Goal: Task Accomplishment & Management: Use online tool/utility

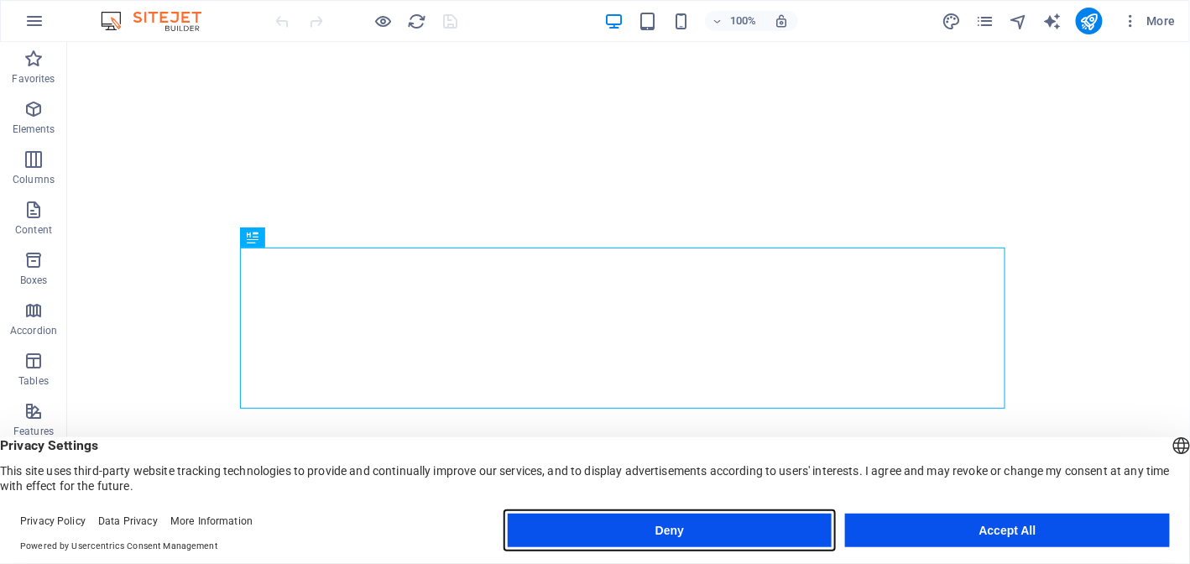
click at [739, 520] on button "Deny" at bounding box center [670, 531] width 325 height 34
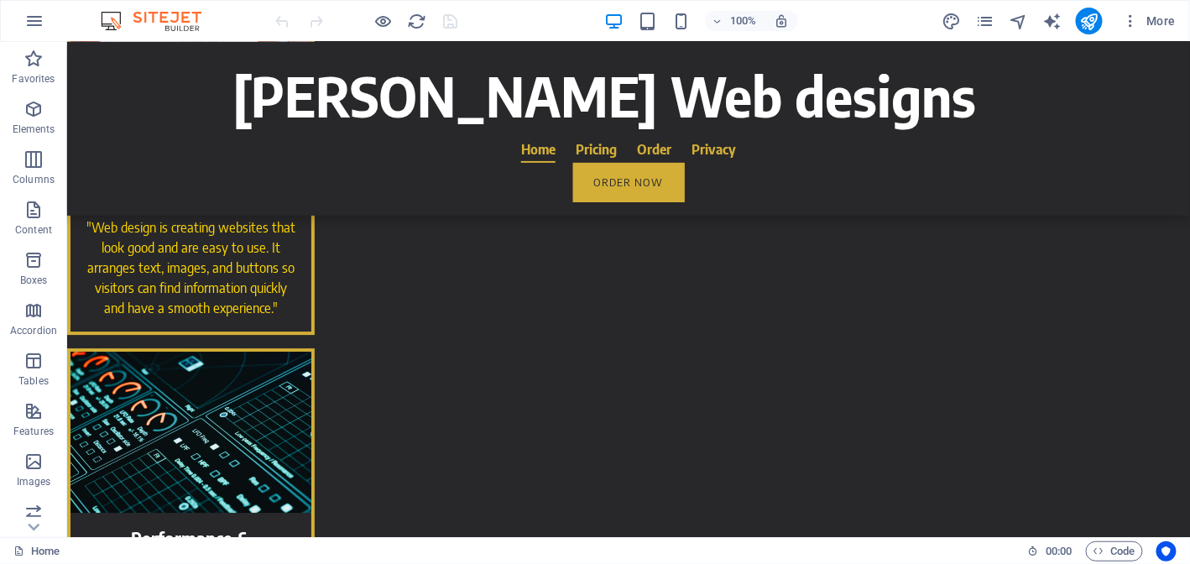
scroll to position [1631, 0]
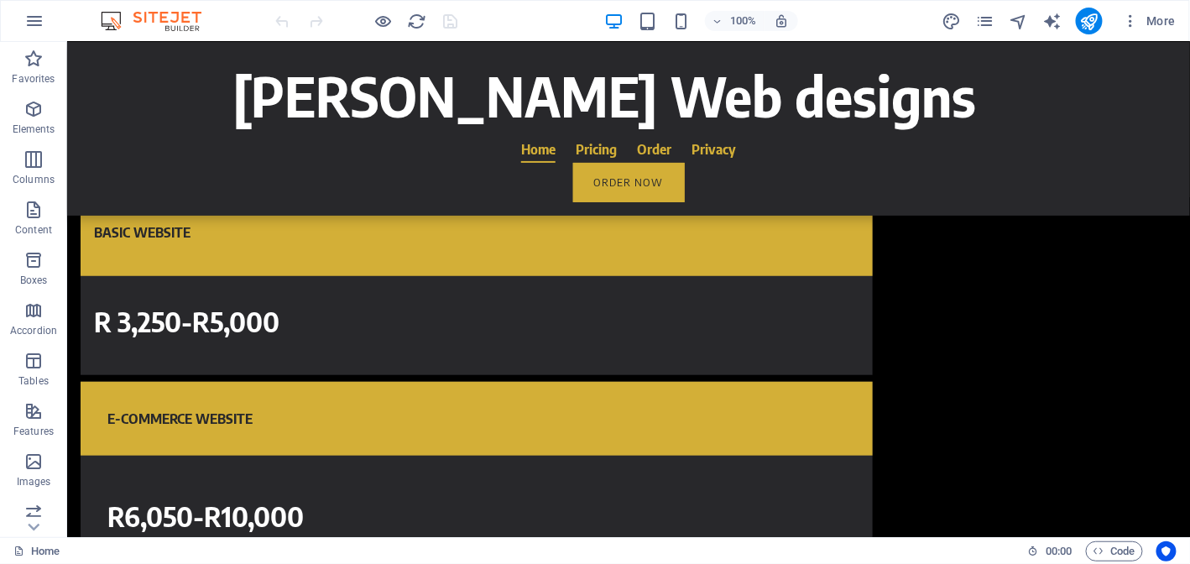
scroll to position [4396, 0]
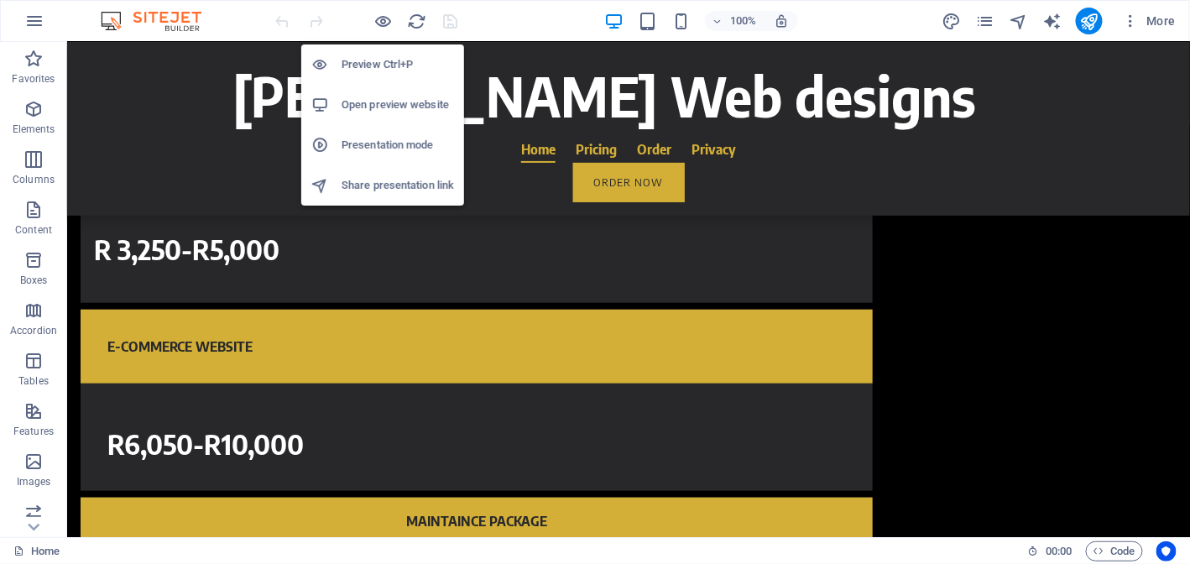
drag, startPoint x: 380, startPoint y: 25, endPoint x: 389, endPoint y: 38, distance: 15.1
click at [389, 36] on div "Preview Ctrl+P Open preview website Presentation mode Share presentation link" at bounding box center [382, 118] width 163 height 175
click at [383, 97] on h6 "Open preview website" at bounding box center [398, 105] width 112 height 20
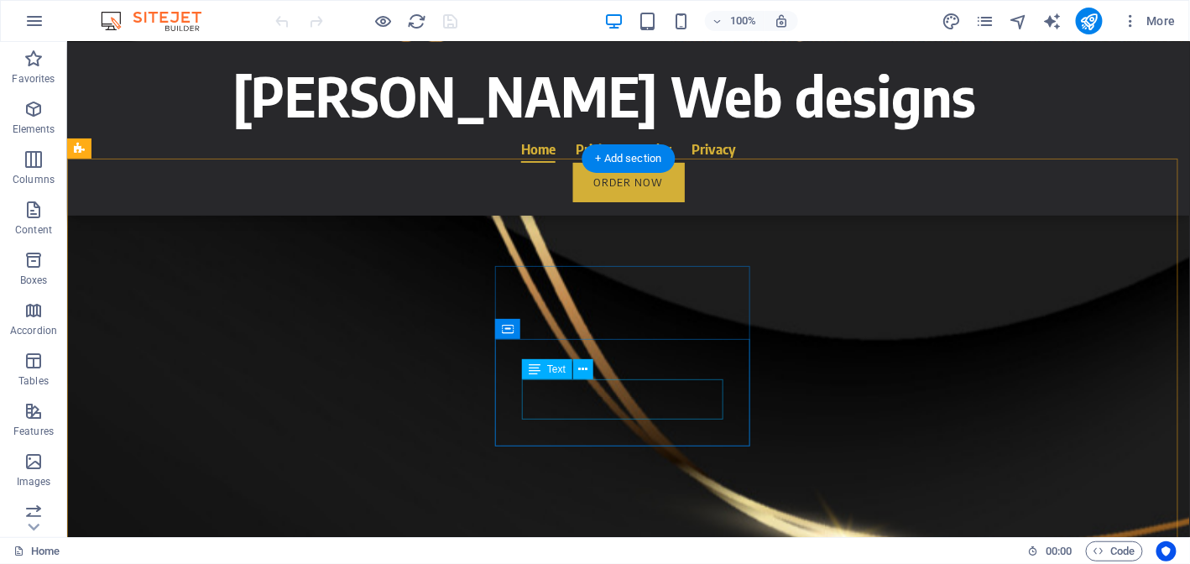
scroll to position [3448, 0]
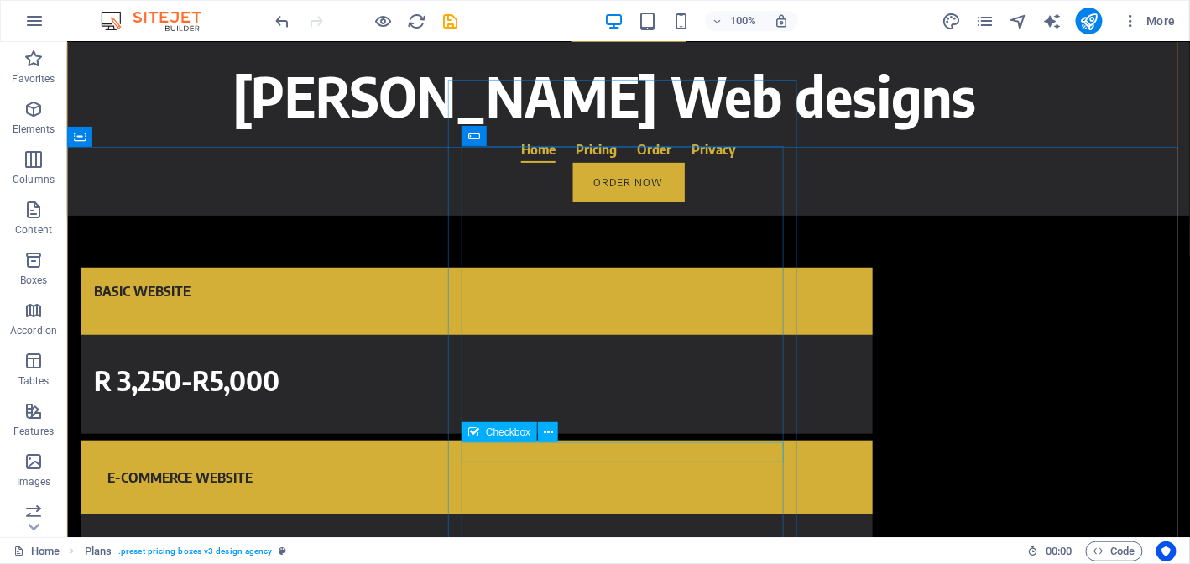
scroll to position [4402, 0]
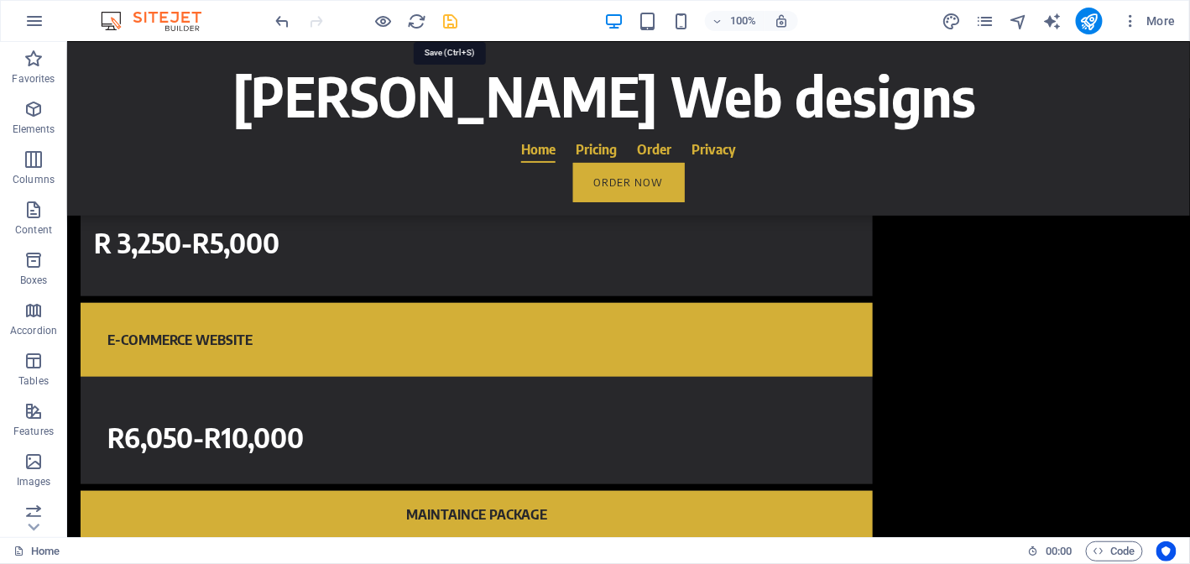
click at [450, 19] on icon "save" at bounding box center [450, 21] width 19 height 19
checkbox input "false"
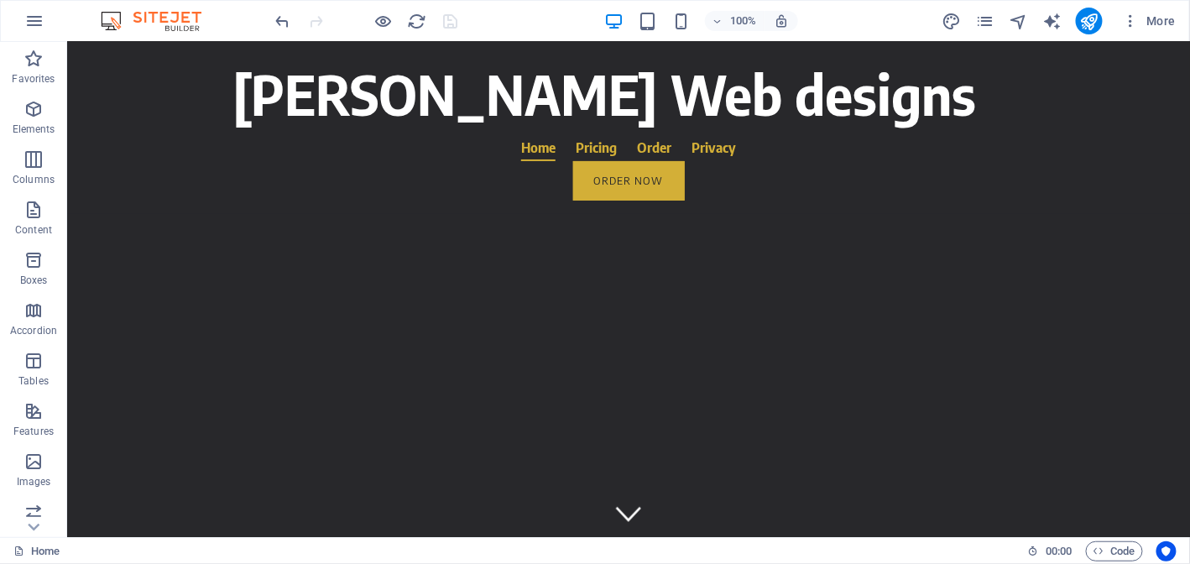
scroll to position [0, 0]
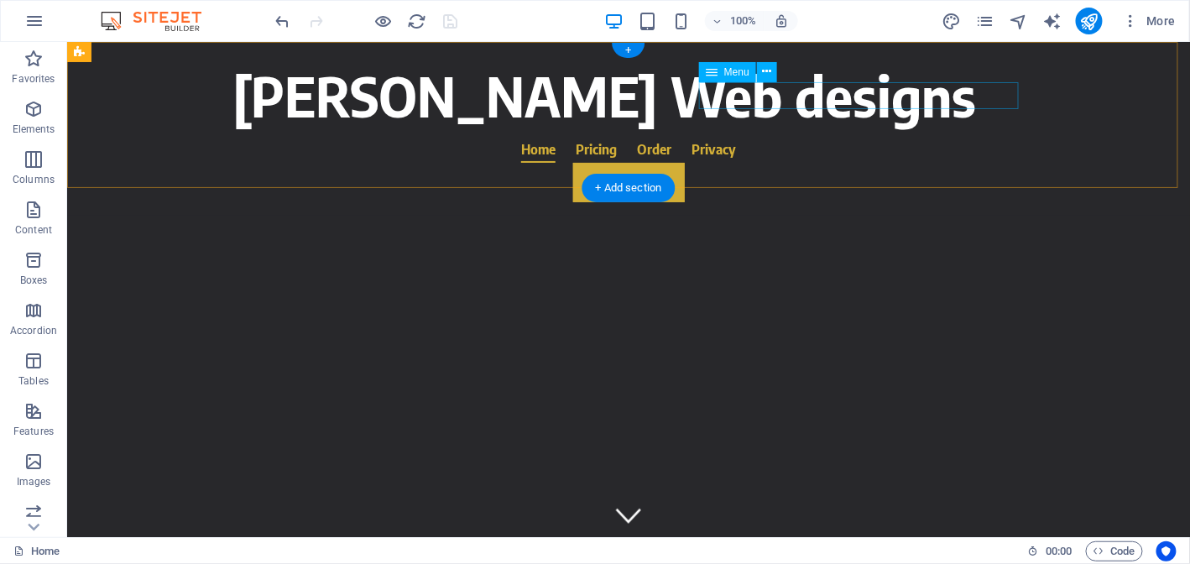
click at [808, 135] on nav "Home Pricing Order Privacy" at bounding box center [628, 148] width 792 height 27
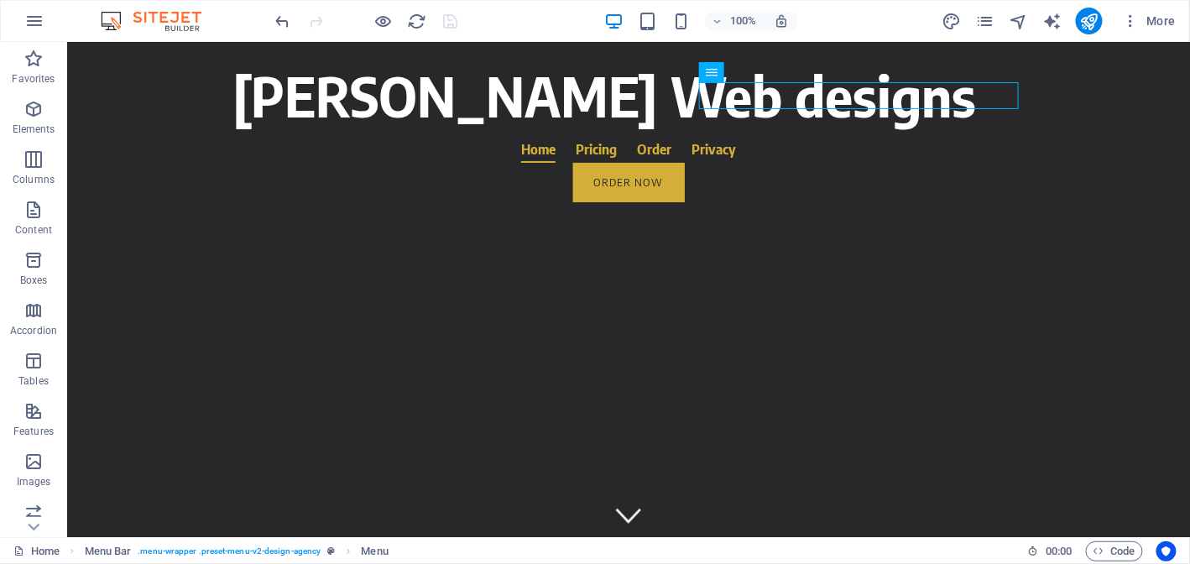
click at [660, 22] on div "100%" at bounding box center [701, 21] width 194 height 27
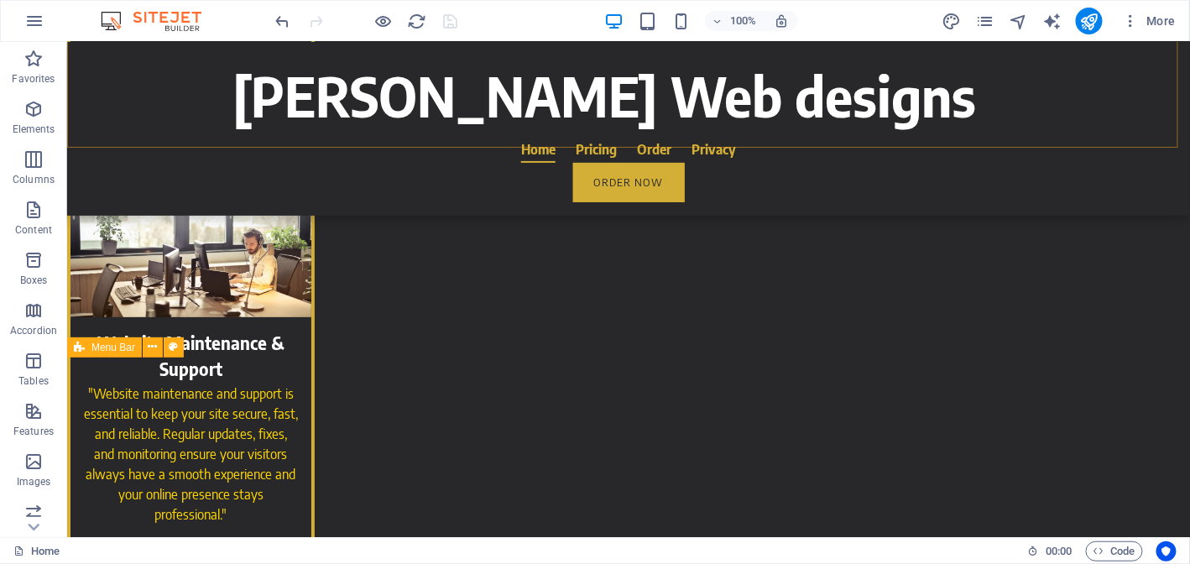
scroll to position [2048, 0]
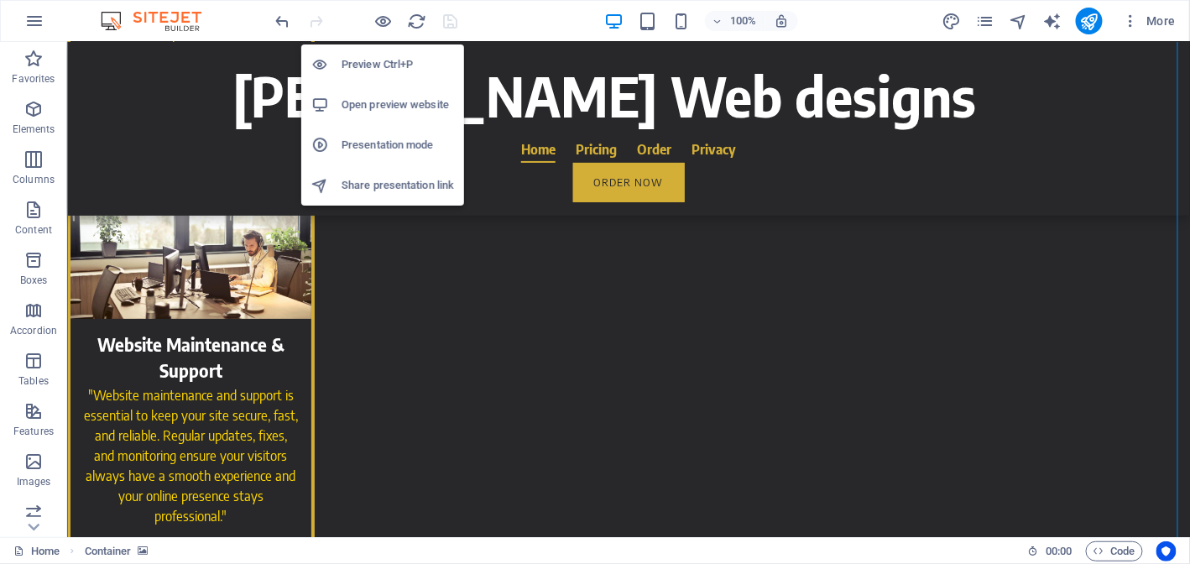
click at [357, 70] on h6 "Preview Ctrl+P" at bounding box center [398, 65] width 112 height 20
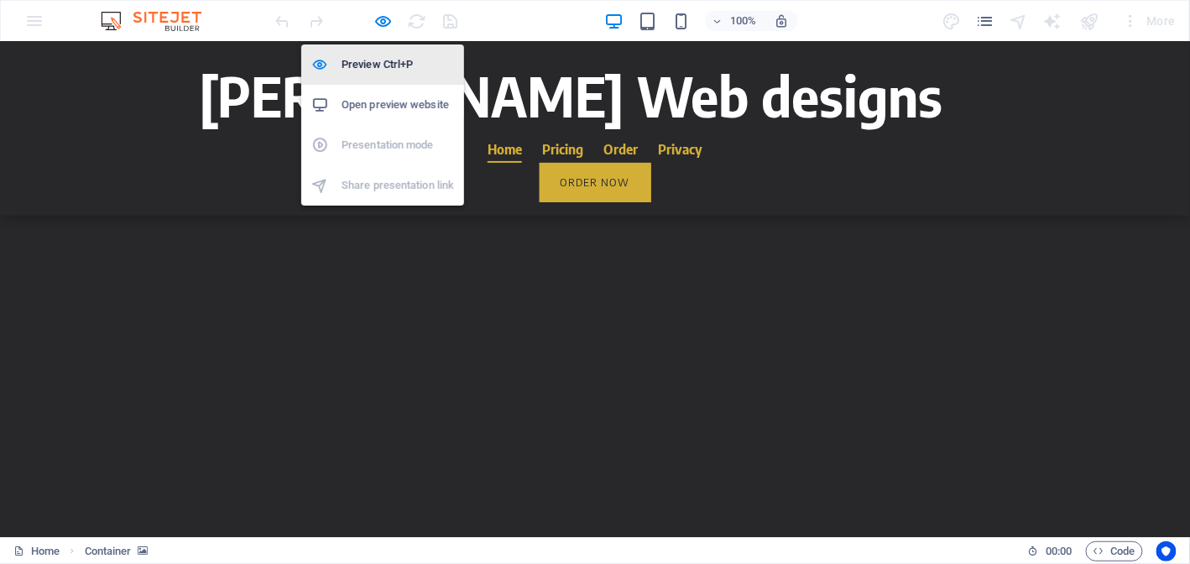
click at [357, 70] on h6 "Preview Ctrl+P" at bounding box center [398, 65] width 112 height 20
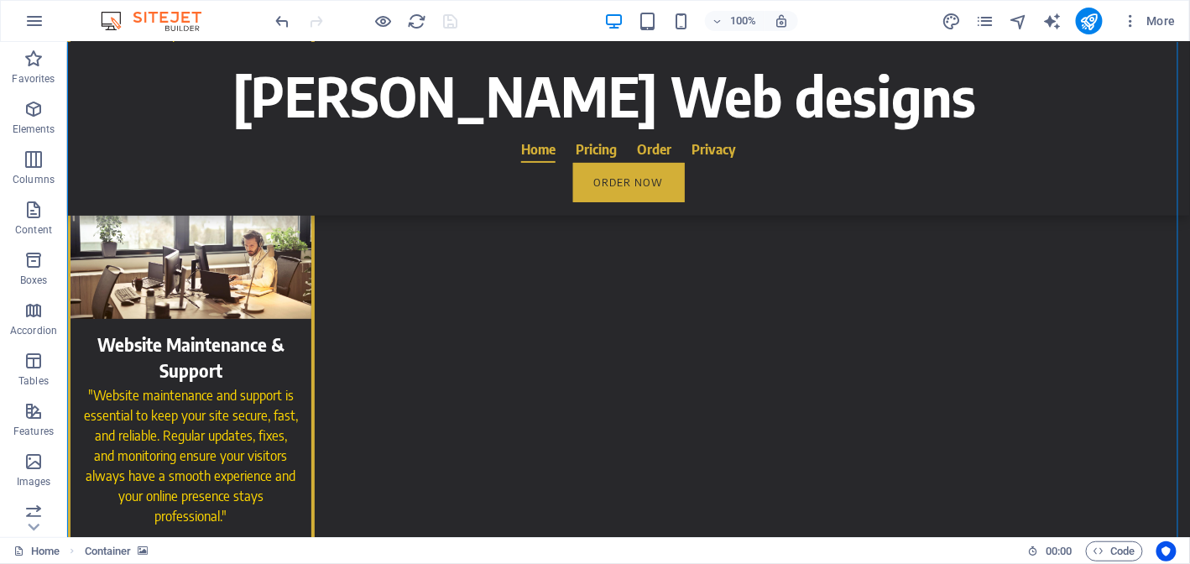
select select "rem"
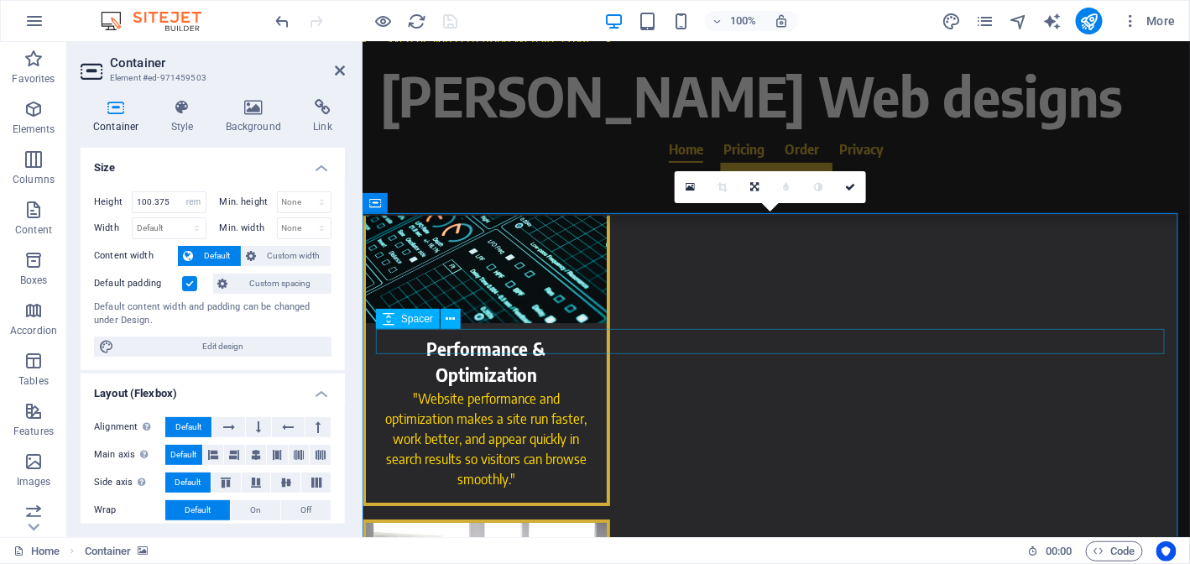
scroll to position [1641, 0]
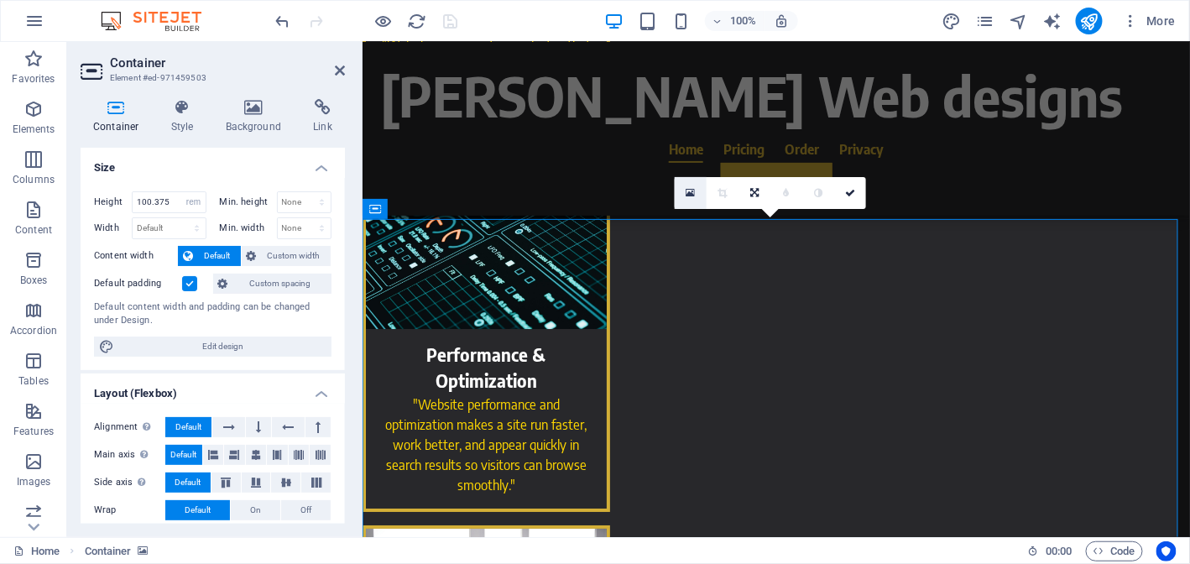
click at [688, 200] on link at bounding box center [691, 193] width 32 height 32
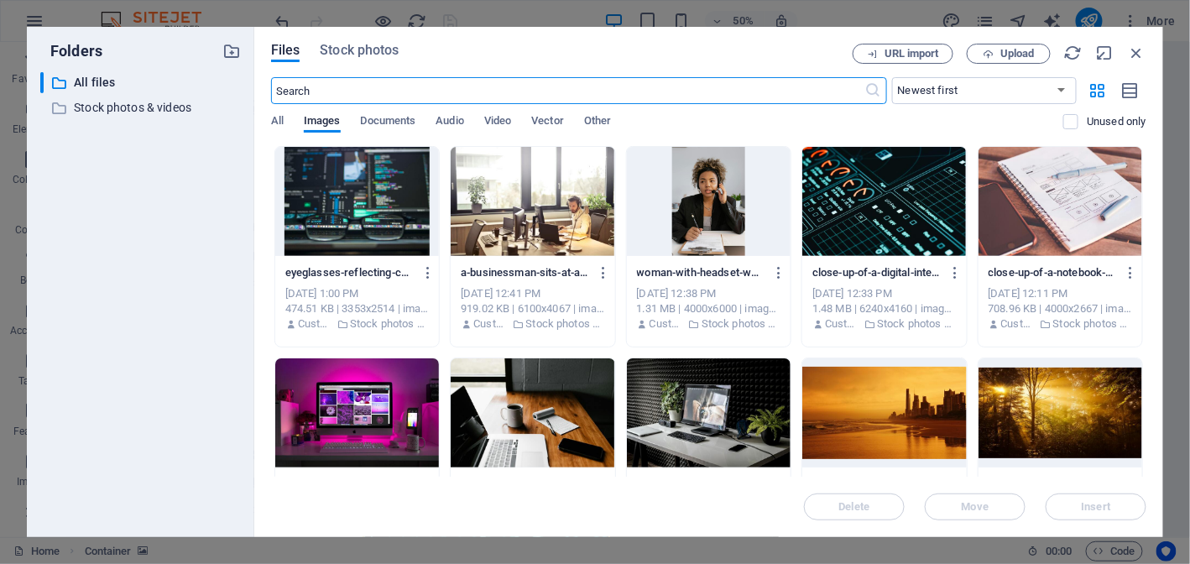
scroll to position [3066, 0]
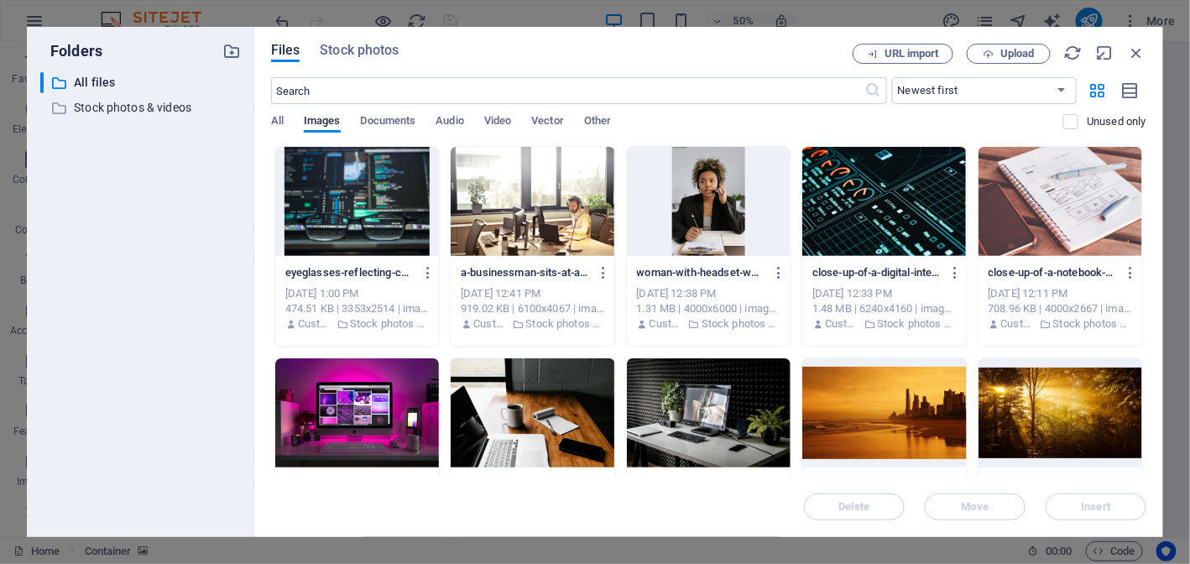
click at [838, 227] on div at bounding box center [884, 201] width 164 height 109
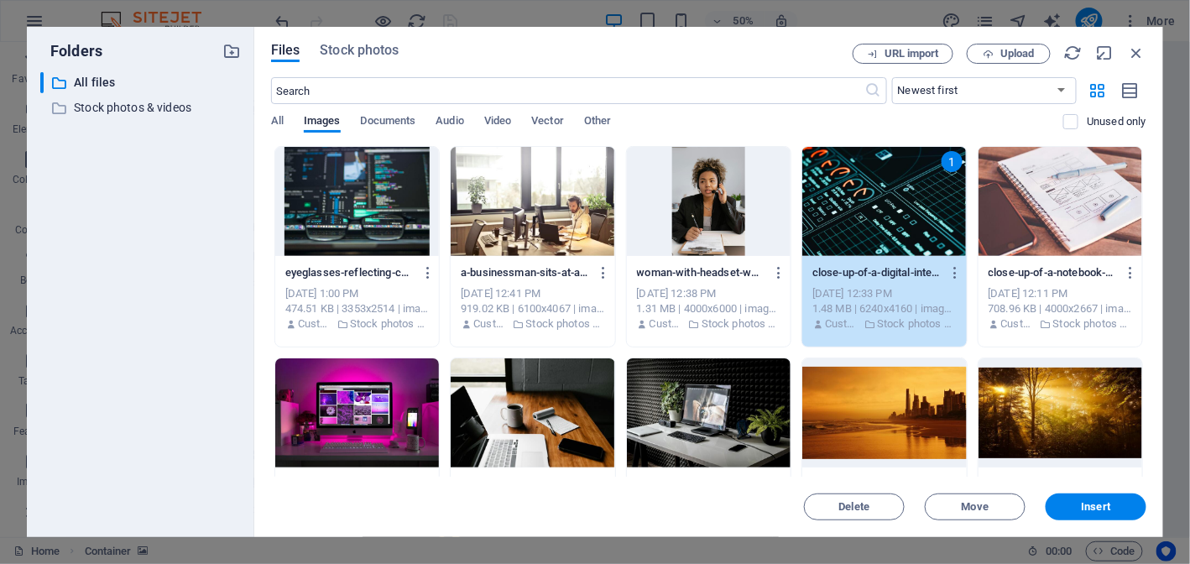
click at [300, 209] on div at bounding box center [357, 201] width 164 height 109
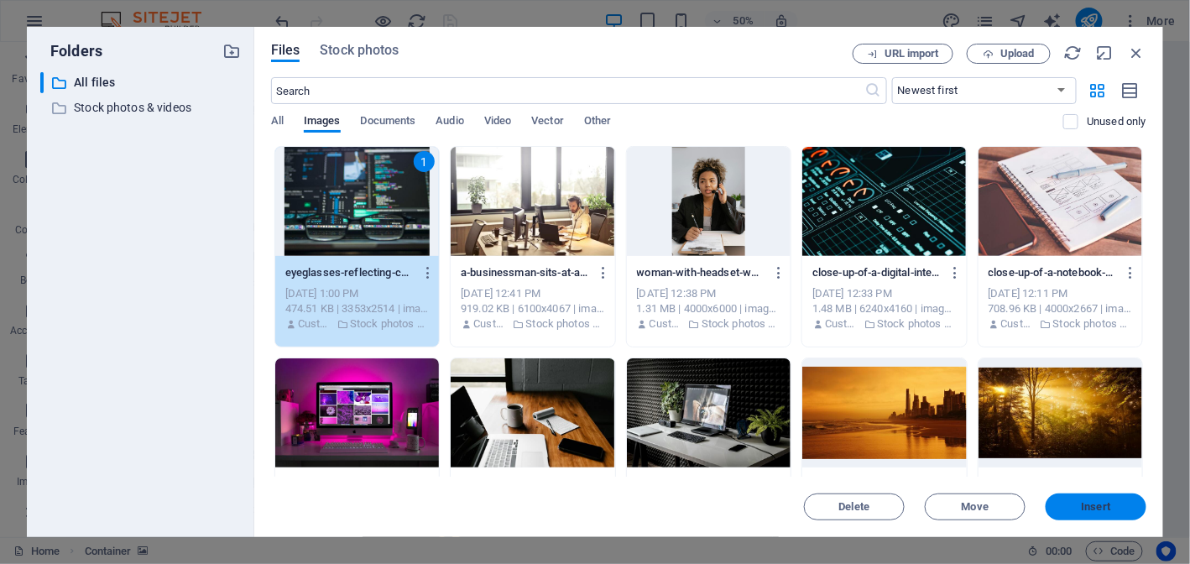
click at [1063, 503] on span "Insert" at bounding box center [1095, 507] width 87 height 10
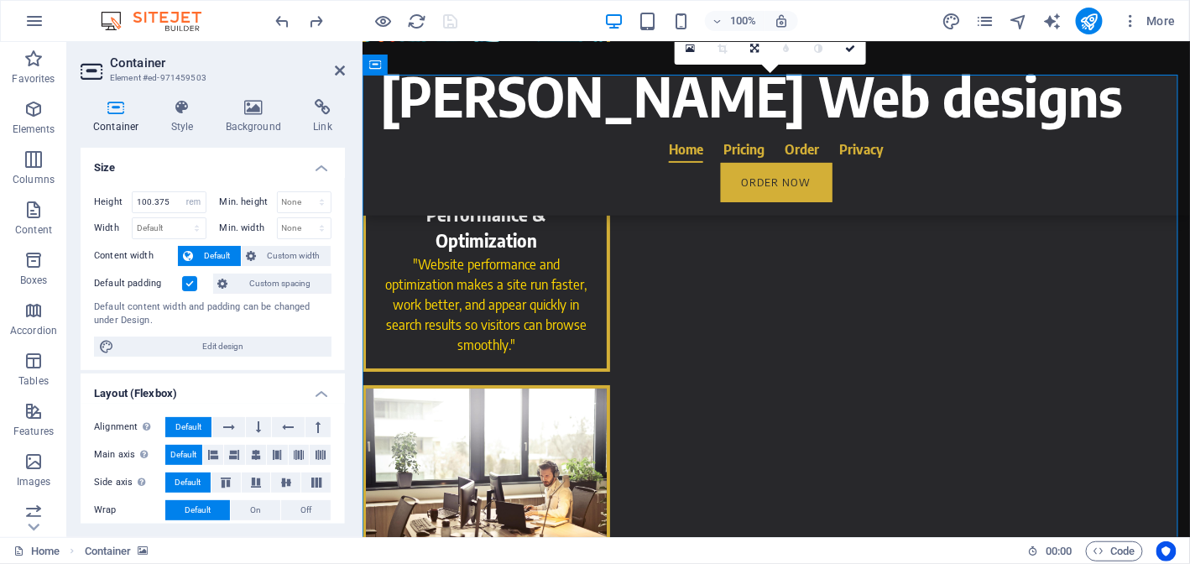
scroll to position [1778, 0]
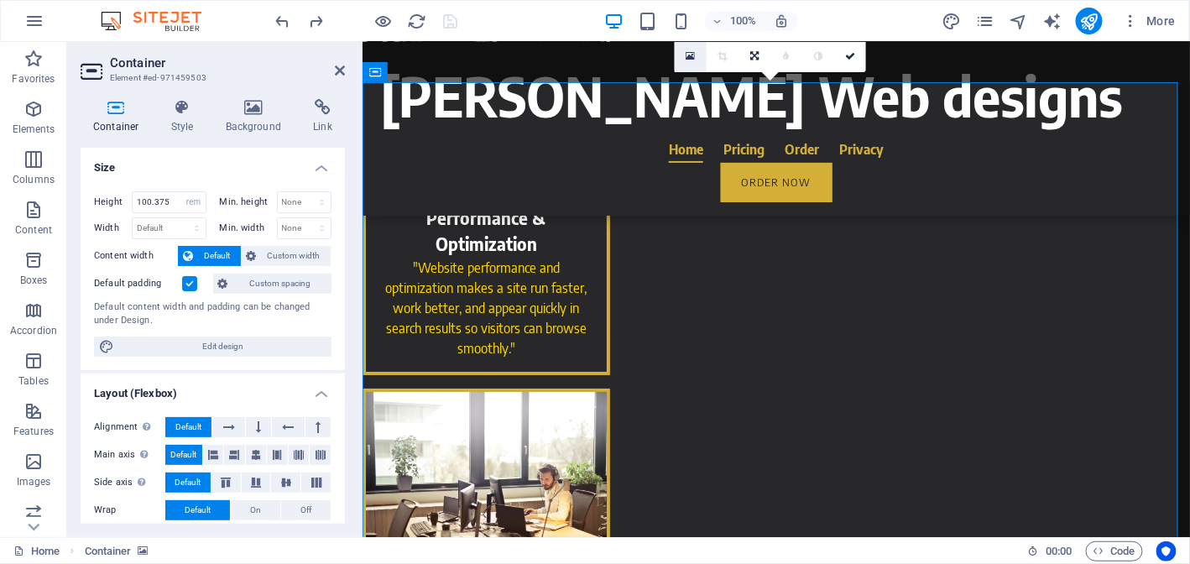
click at [697, 62] on link at bounding box center [691, 56] width 32 height 32
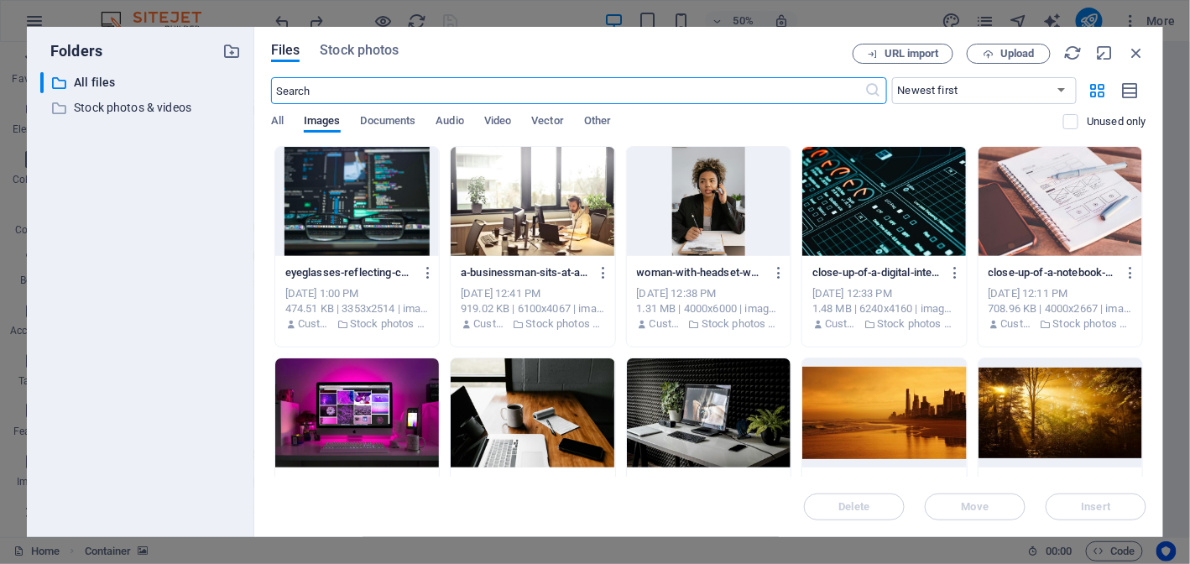
scroll to position [3203, 0]
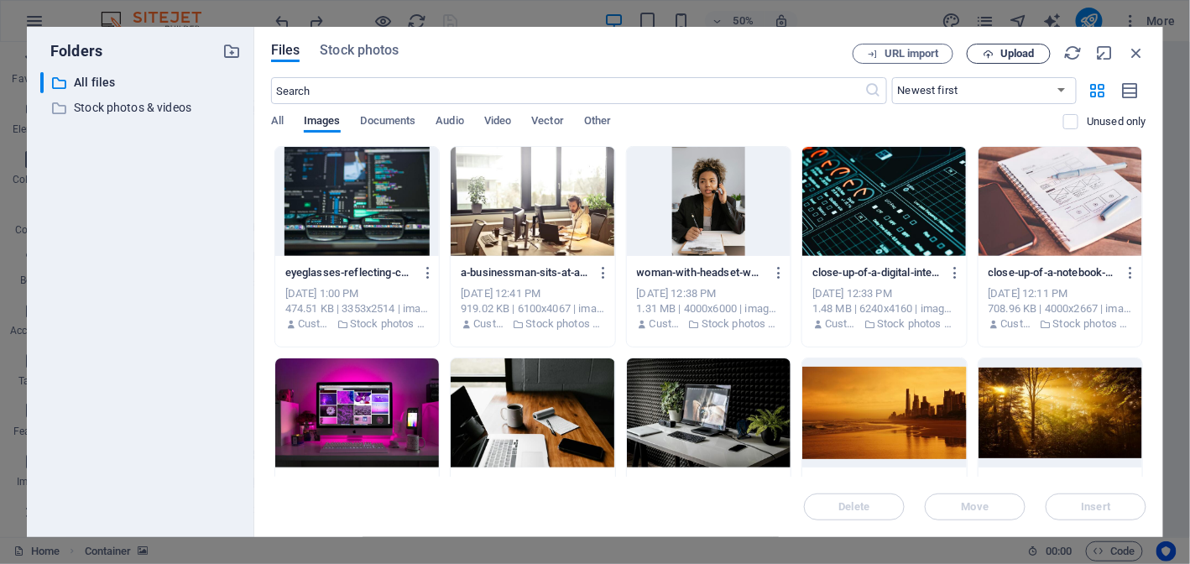
click at [997, 54] on span "Upload" at bounding box center [1008, 54] width 69 height 11
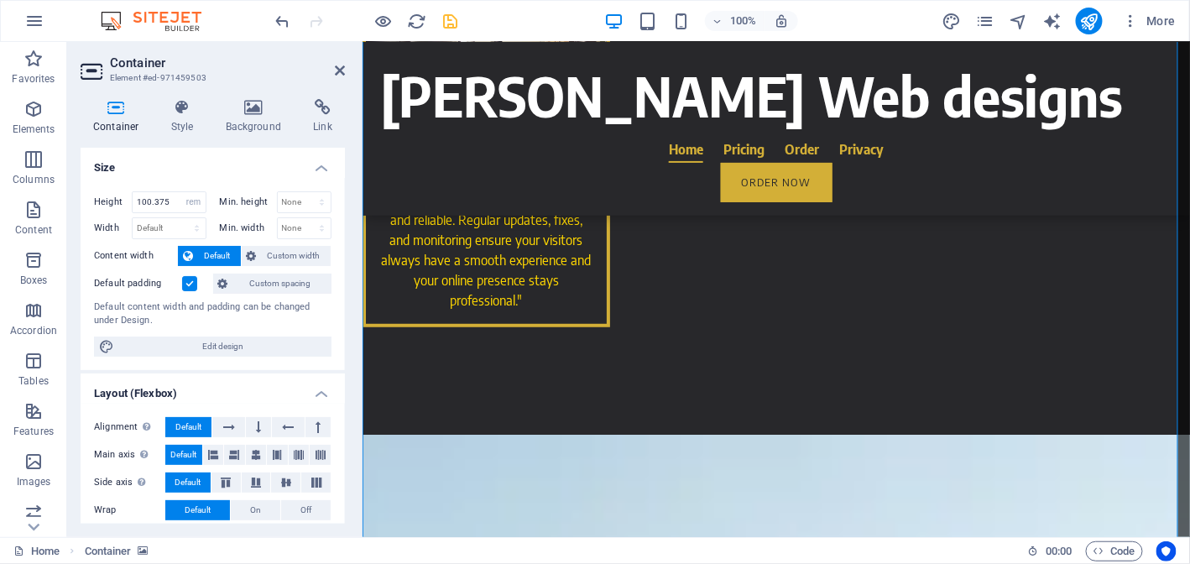
scroll to position [2200, 0]
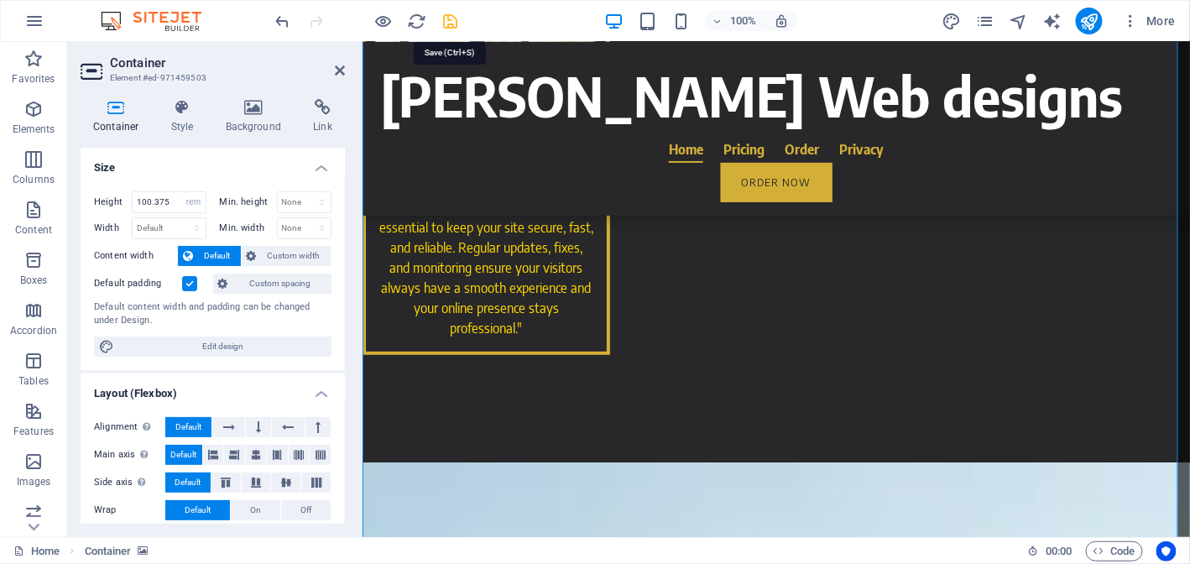
click at [441, 24] on icon "save" at bounding box center [450, 21] width 19 height 19
checkbox input "false"
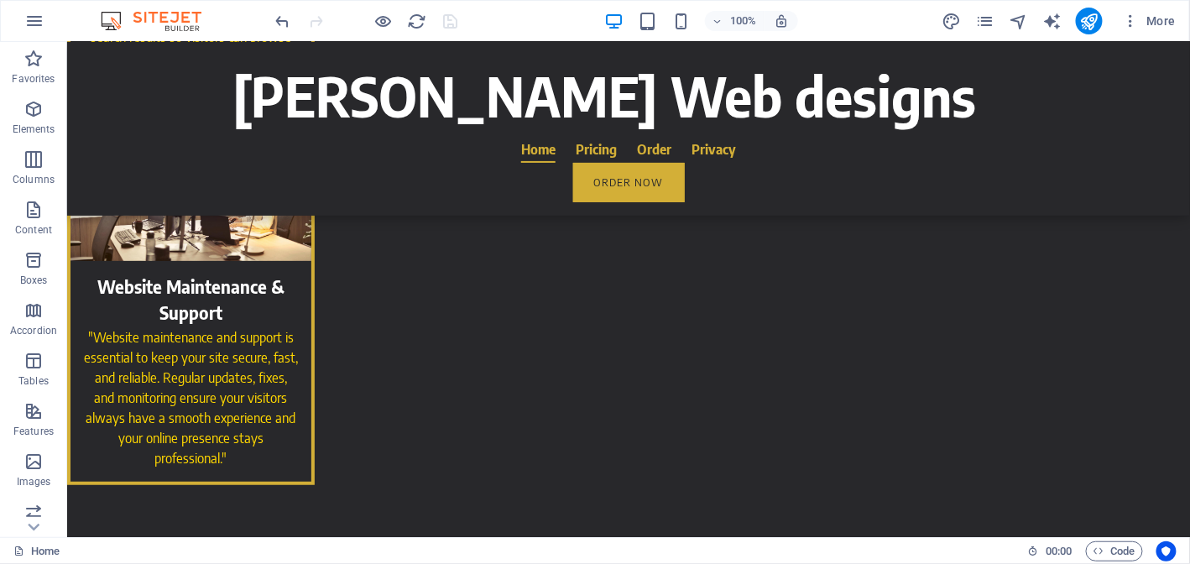
scroll to position [2079, 0]
